Goal: Information Seeking & Learning: Learn about a topic

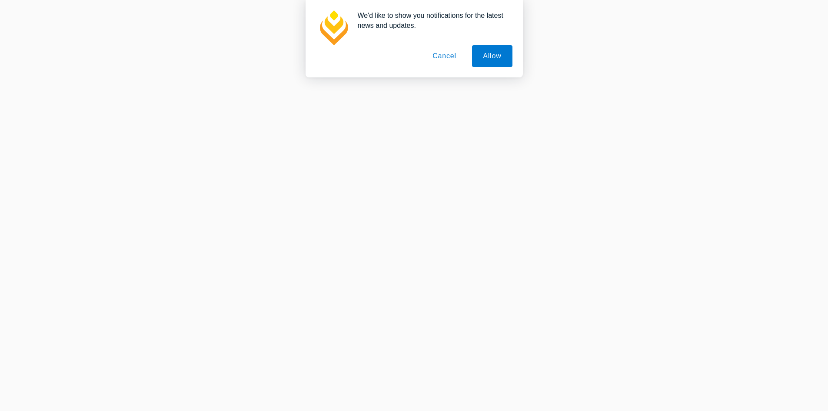
click at [450, 57] on button "Cancel" at bounding box center [444, 56] width 46 height 22
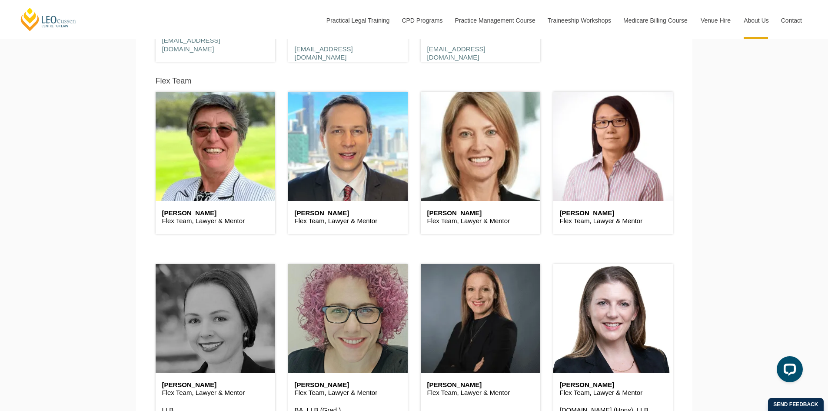
scroll to position [2259, 0]
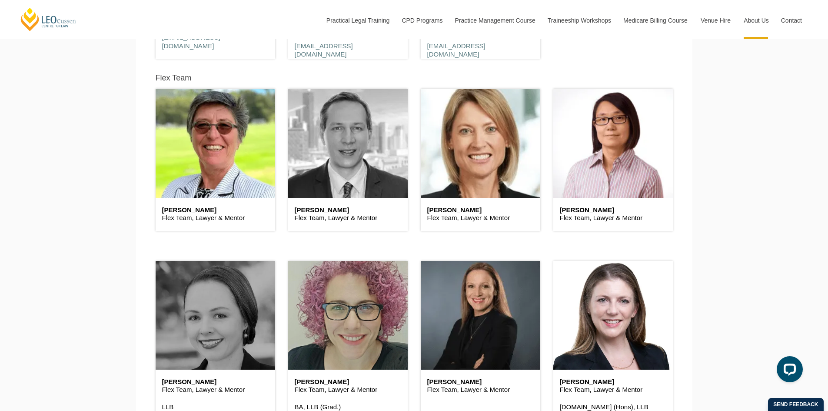
click at [332, 139] on header at bounding box center [347, 143] width 119 height 109
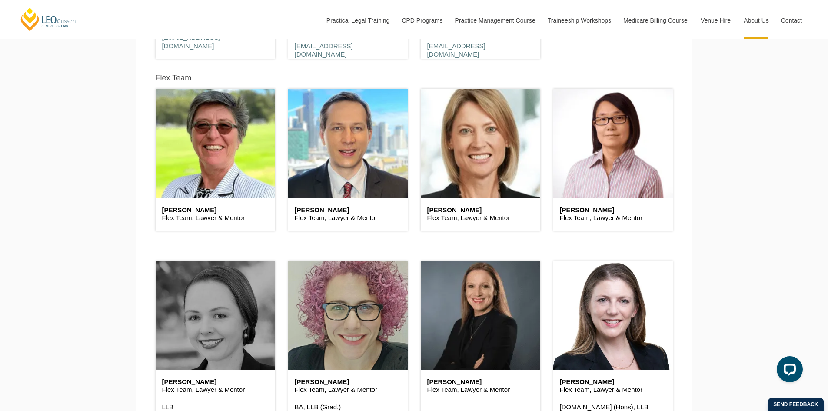
click at [320, 212] on h6 "Brad Wright" at bounding box center [348, 209] width 106 height 7
